Goal: Task Accomplishment & Management: Manage account settings

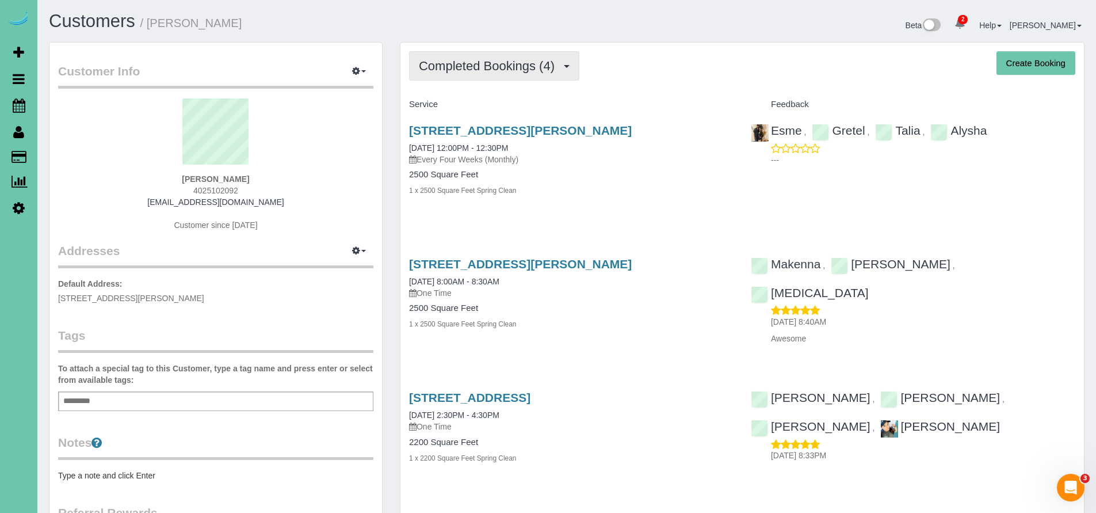
click at [467, 60] on span "Completed Bookings (4)" at bounding box center [490, 66] width 142 height 14
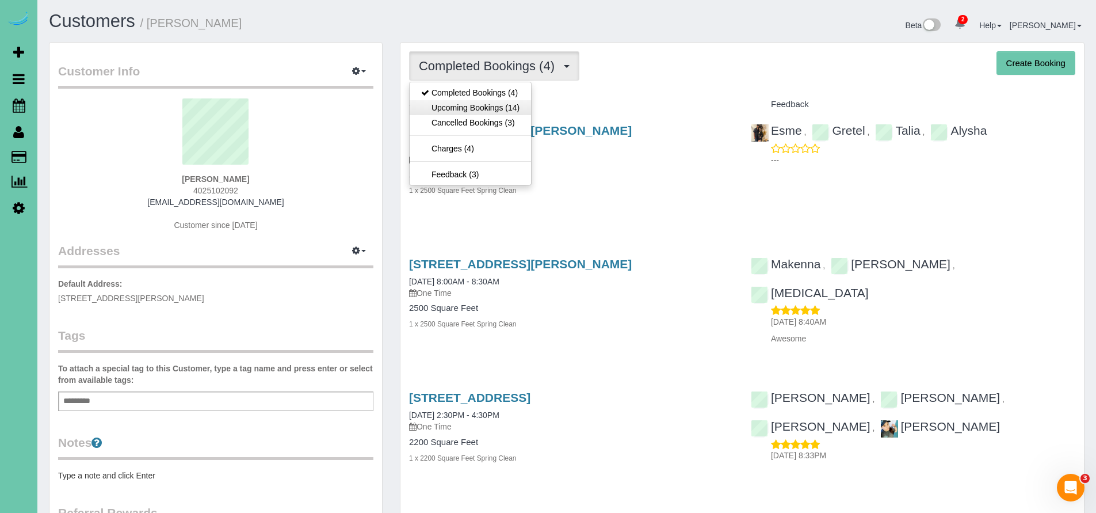
click at [472, 110] on link "Upcoming Bookings (14)" at bounding box center [470, 107] width 121 height 15
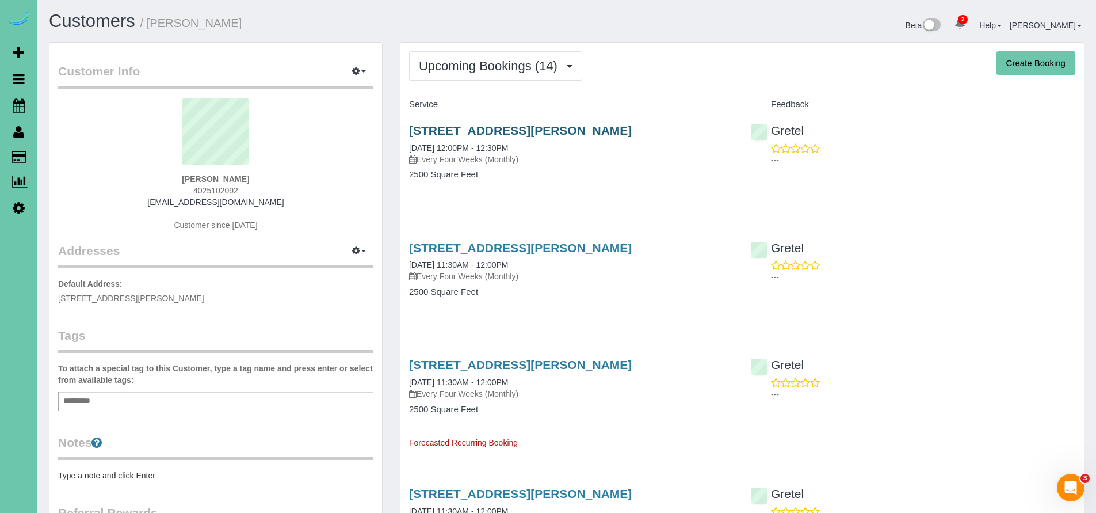
click at [560, 130] on link "21625 Chancelor Road, Elkhorn, NE 68022" at bounding box center [520, 130] width 223 height 13
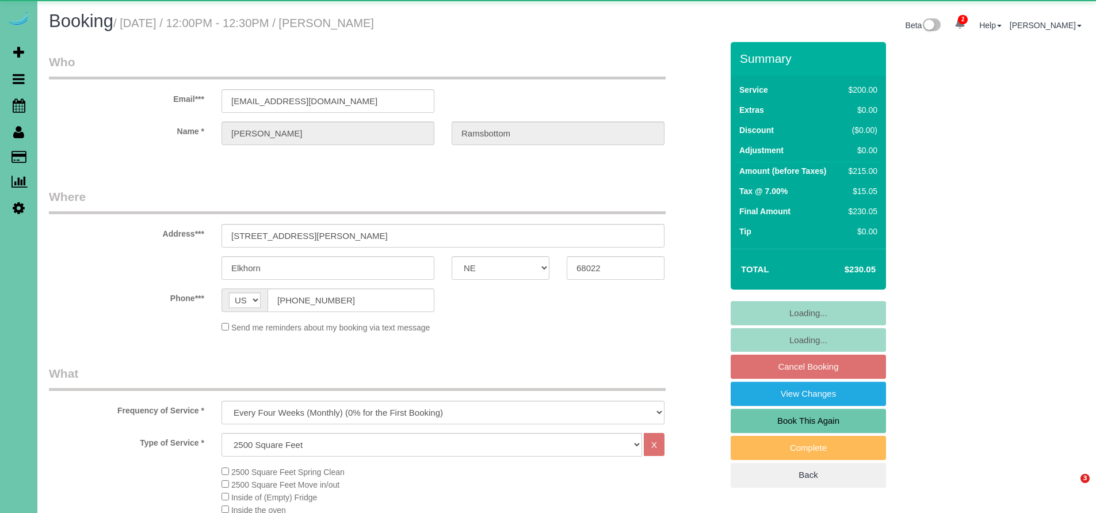
select select "NE"
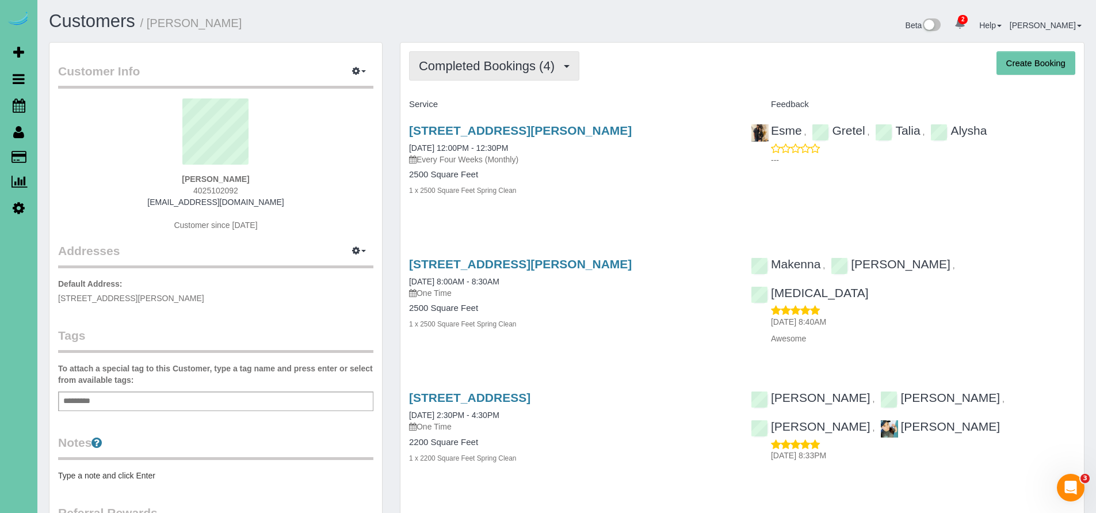
click at [528, 64] on span "Completed Bookings (4)" at bounding box center [490, 66] width 142 height 14
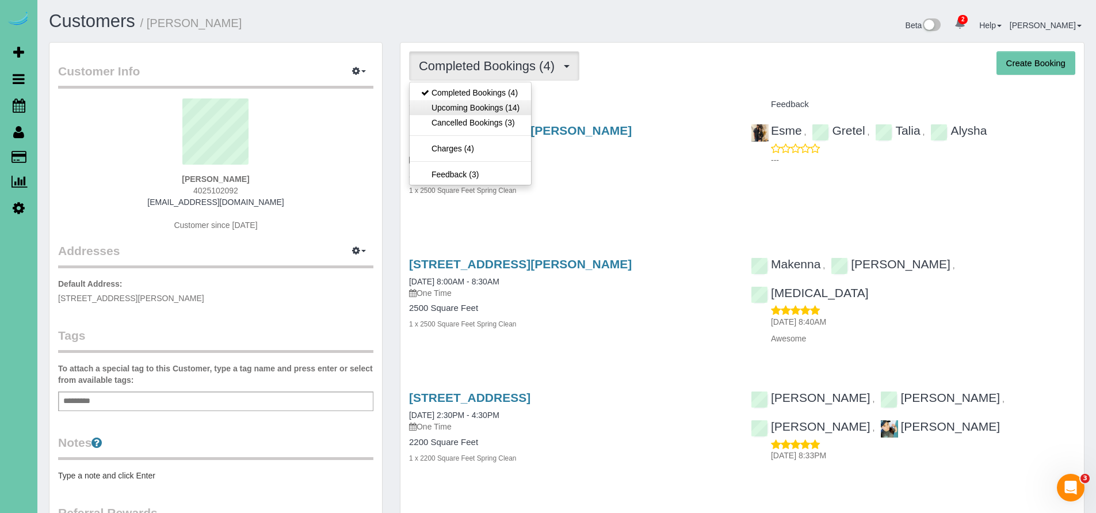
click at [505, 108] on link "Upcoming Bookings (14)" at bounding box center [470, 107] width 121 height 15
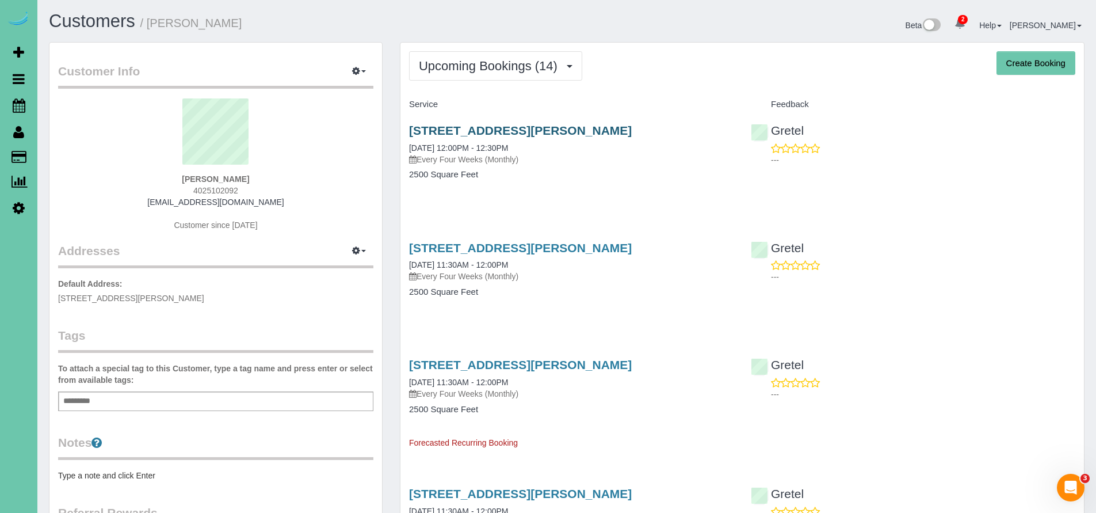
click at [524, 127] on link "21625 Chancelor Road, Elkhorn, NE 68022" at bounding box center [520, 130] width 223 height 13
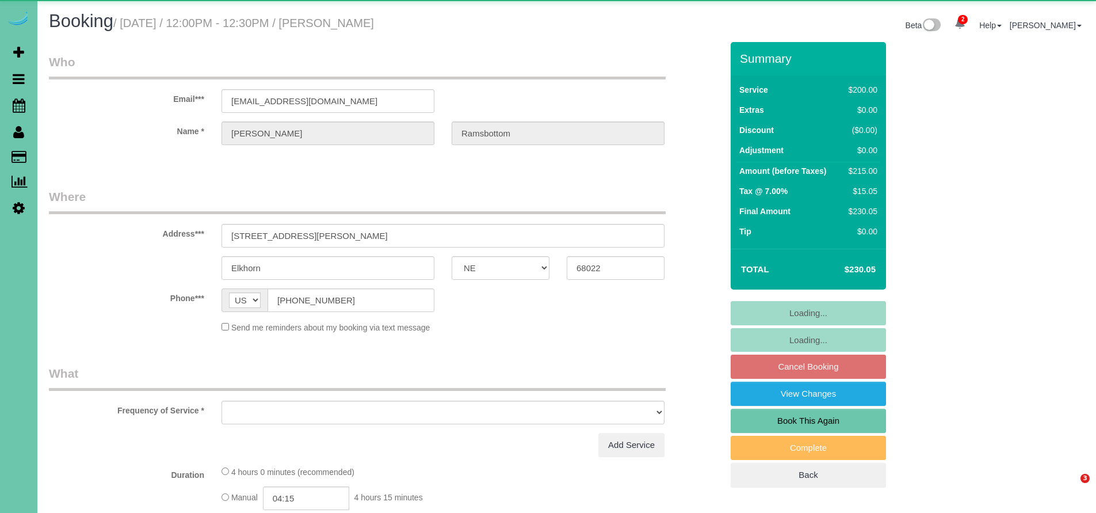
select select "NE"
select select "object:639"
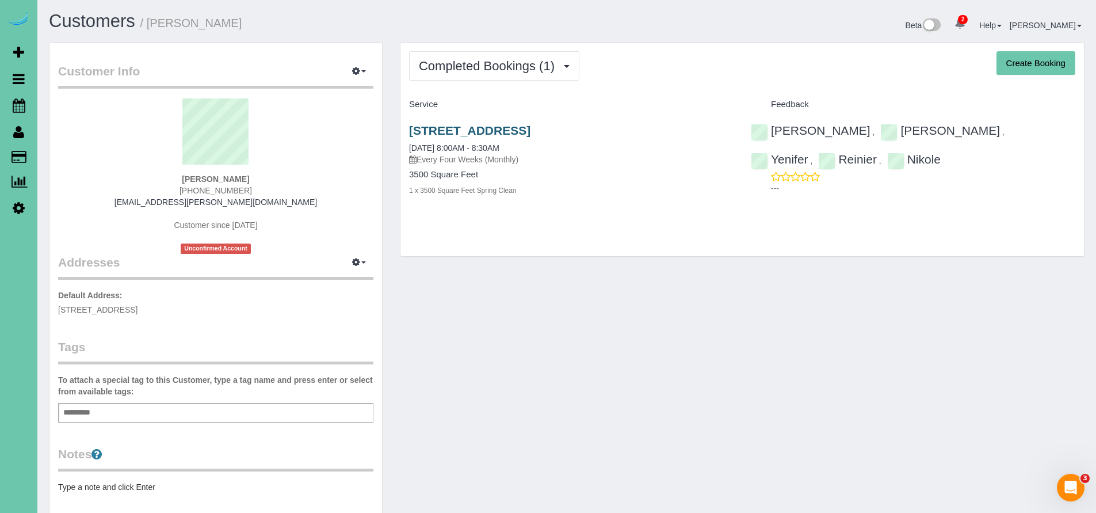
click at [530, 130] on link "[STREET_ADDRESS]" at bounding box center [469, 130] width 121 height 13
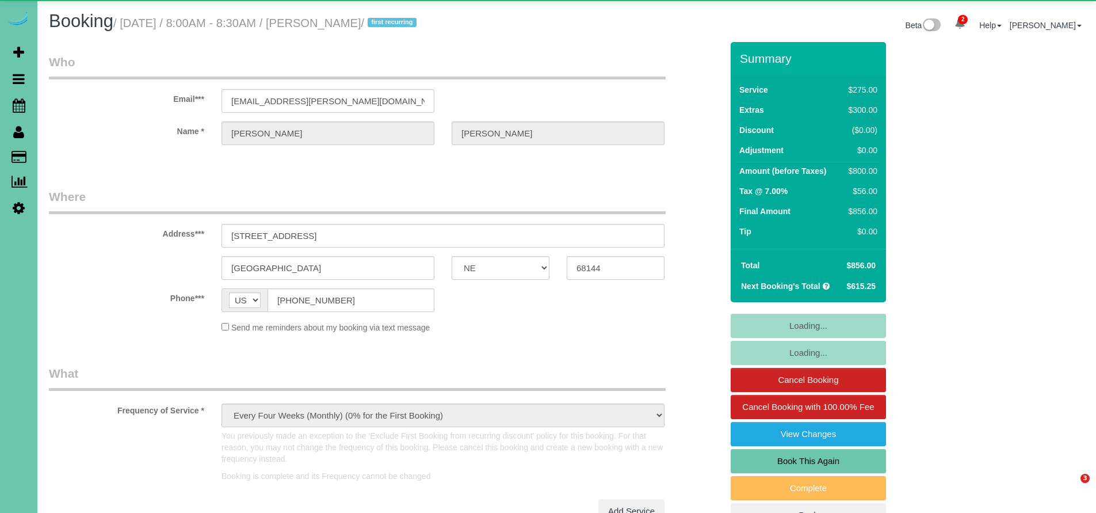
select select "NE"
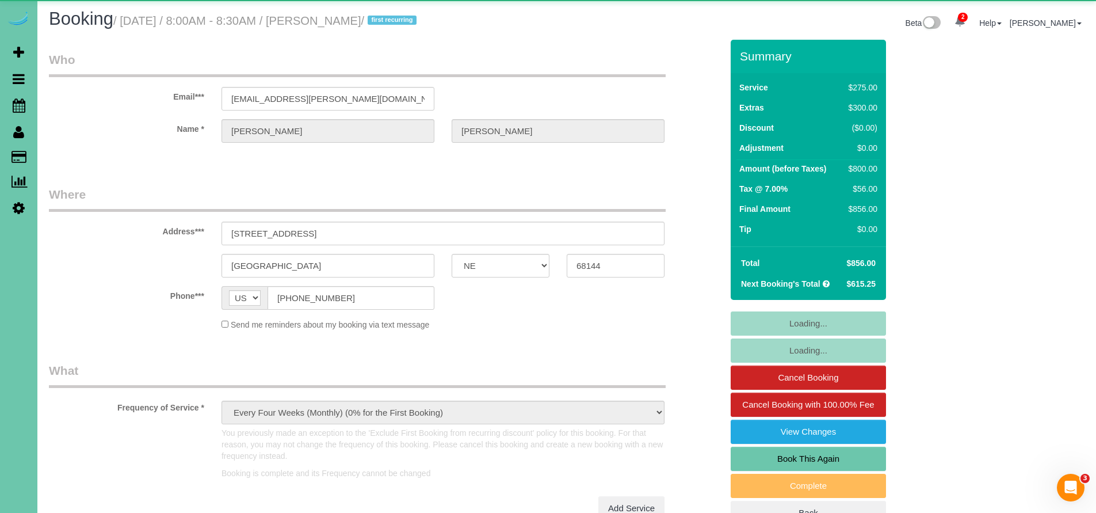
select select "object:730"
select select "number:36"
select select "number:43"
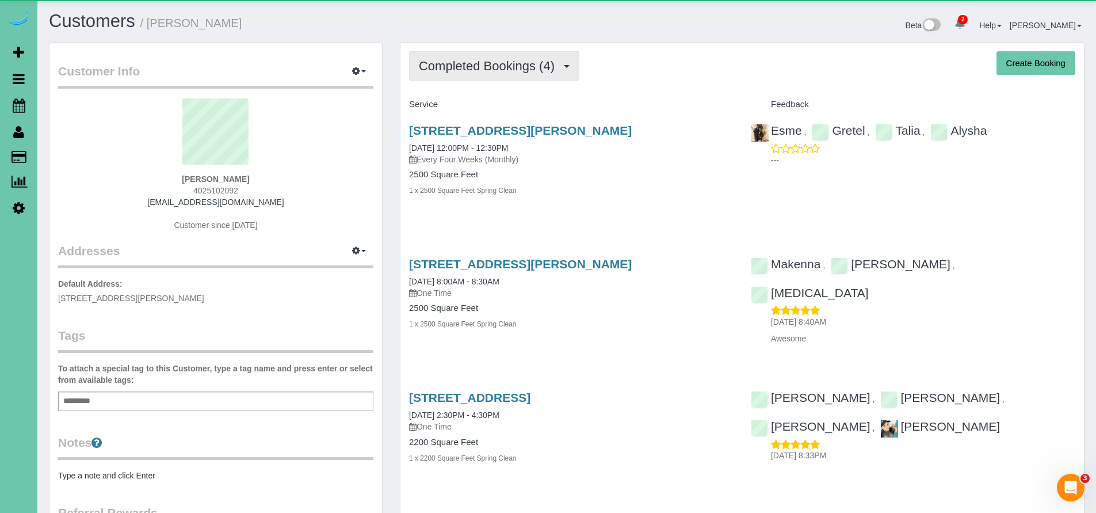
click at [466, 65] on span "Completed Bookings (4)" at bounding box center [490, 66] width 142 height 14
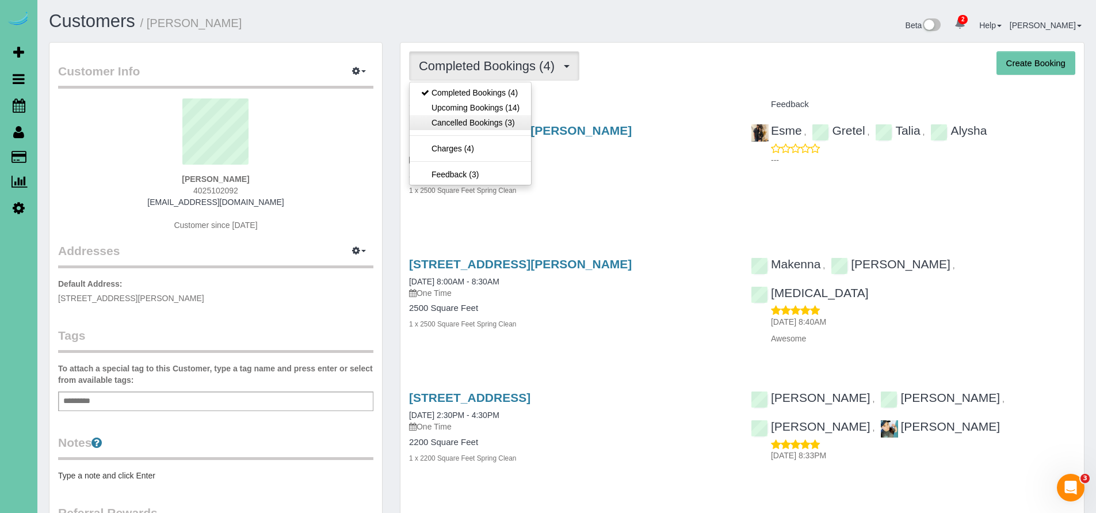
click at [472, 119] on link "Cancelled Bookings (3)" at bounding box center [470, 122] width 121 height 15
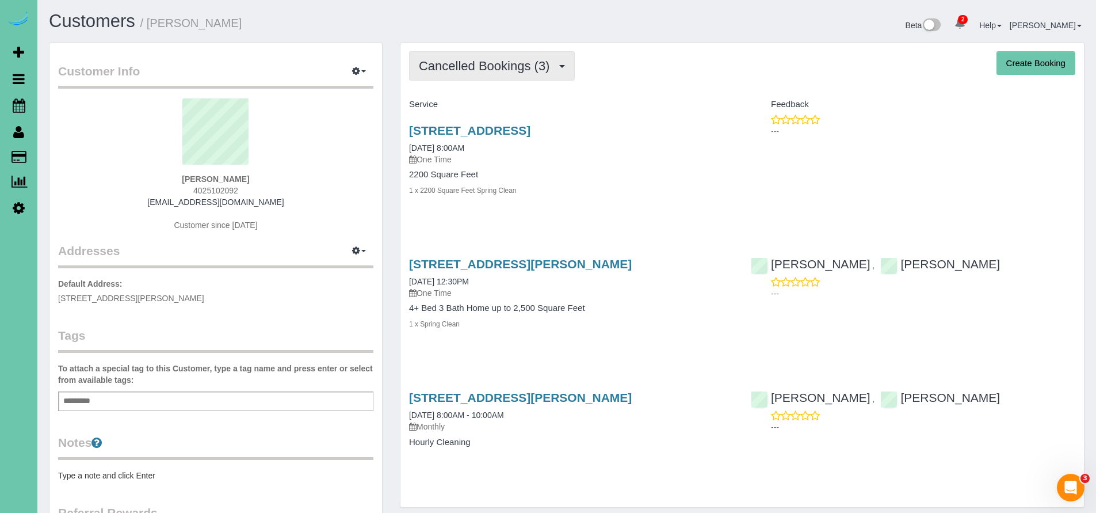
click at [484, 62] on span "Cancelled Bookings (3)" at bounding box center [487, 66] width 136 height 14
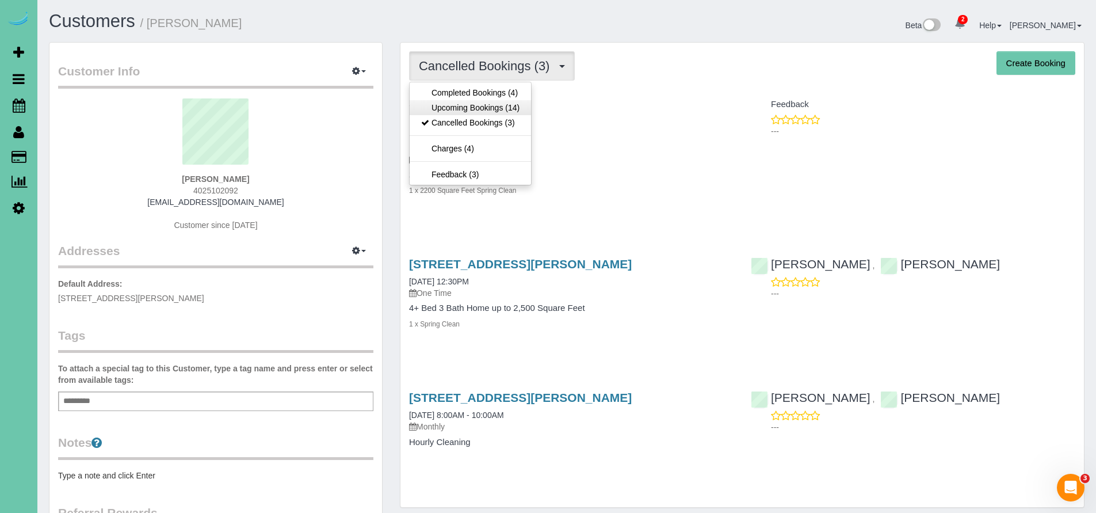
click at [478, 109] on link "Upcoming Bookings (14)" at bounding box center [470, 107] width 121 height 15
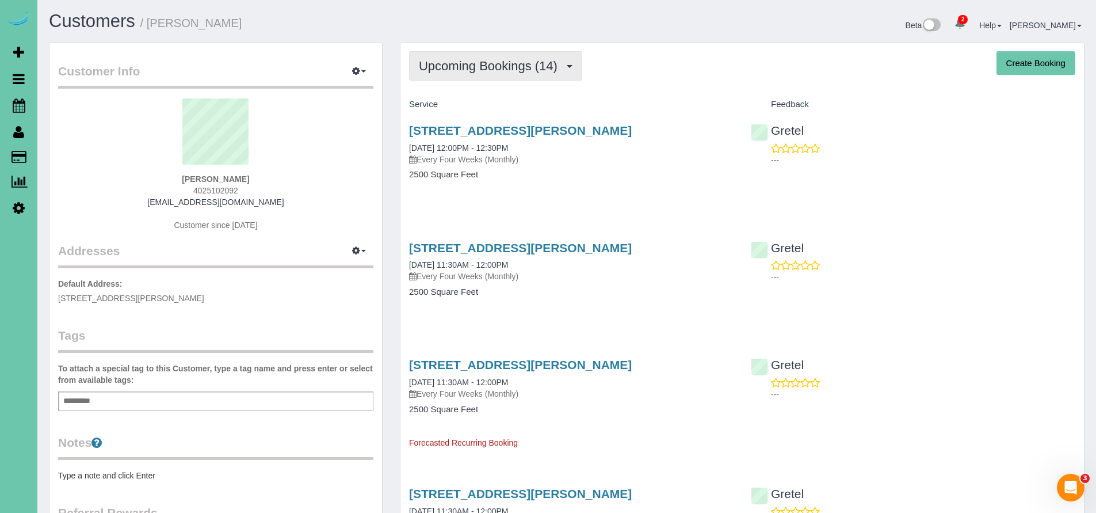
click at [467, 64] on span "Upcoming Bookings (14)" at bounding box center [491, 66] width 144 height 14
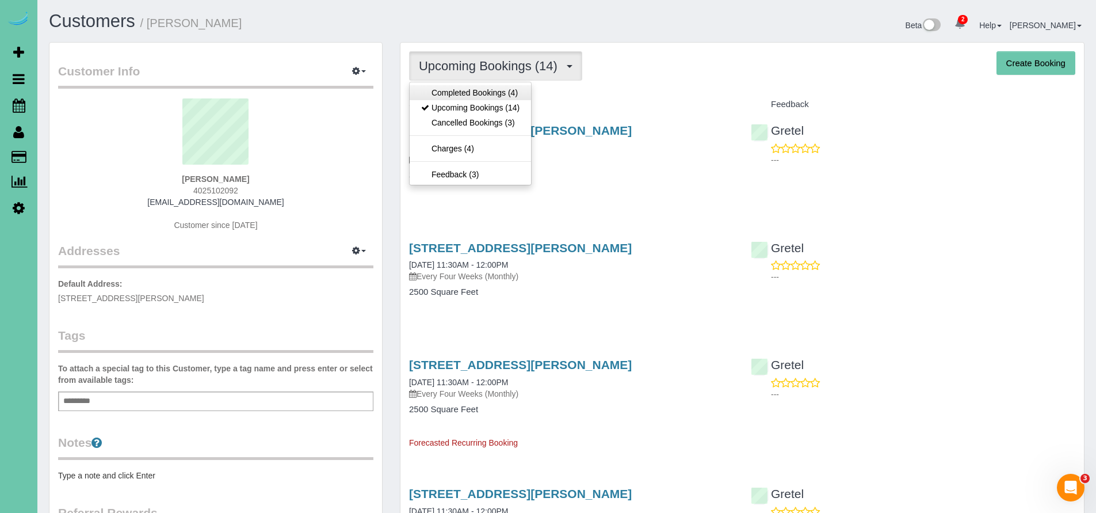
click at [466, 91] on link "Completed Bookings (4)" at bounding box center [470, 92] width 121 height 15
